Goal: Information Seeking & Learning: Understand process/instructions

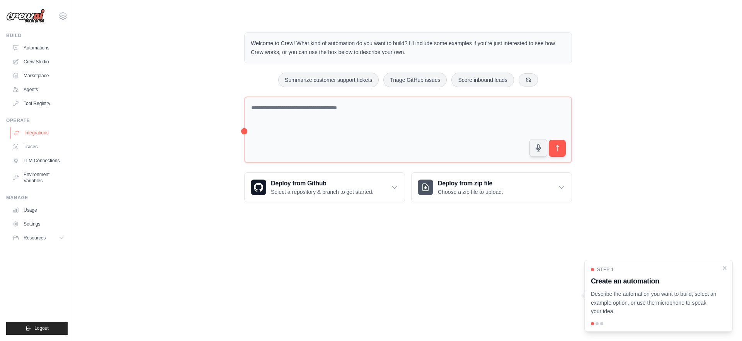
click at [34, 134] on link "Integrations" at bounding box center [39, 133] width 58 height 12
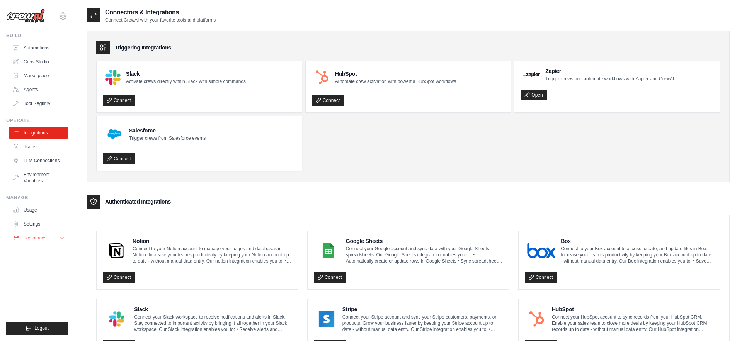
click at [48, 239] on button "Resources" at bounding box center [39, 238] width 58 height 12
click at [44, 252] on span "Documentation" at bounding box center [42, 251] width 31 height 6
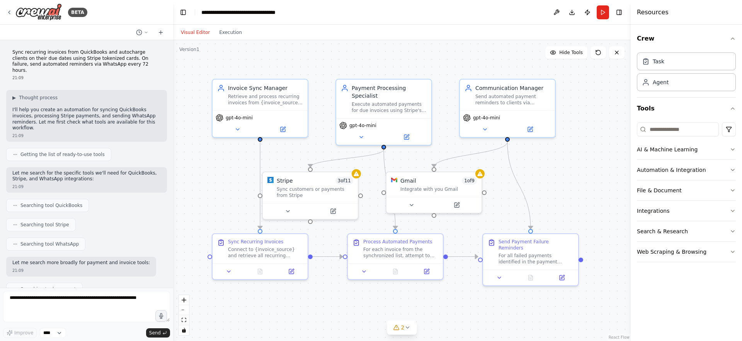
scroll to position [736, 0]
